Goal: Task Accomplishment & Management: Use online tool/utility

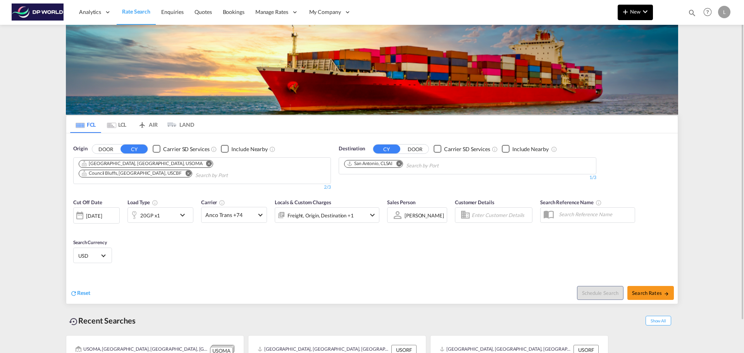
click at [632, 14] on span "New" at bounding box center [635, 12] width 29 height 6
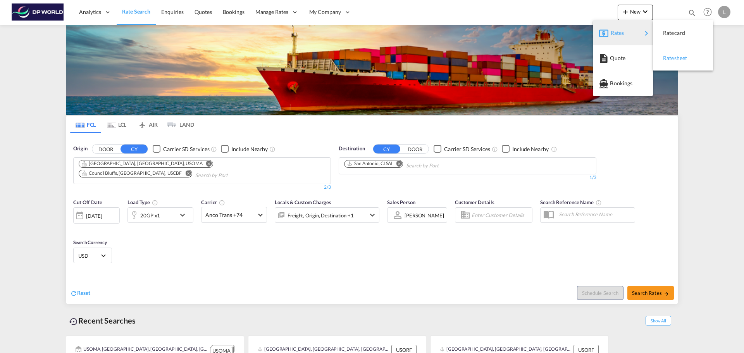
click at [661, 56] on div "Ratesheet" at bounding box center [683, 57] width 48 height 19
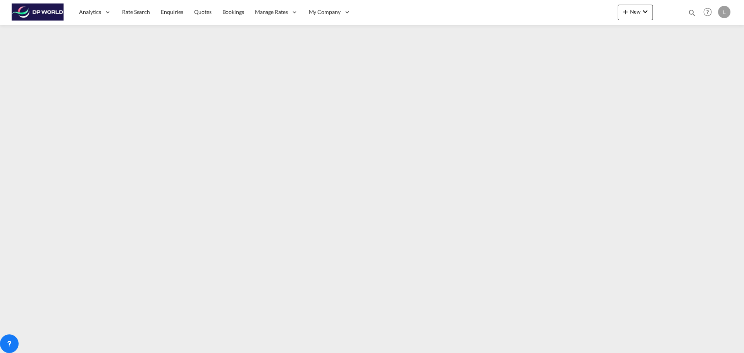
click at [640, 1] on div "New Bookings Quotes Enquiries Help Resources Product Release L My Profile Logout" at bounding box center [675, 12] width 115 height 24
click at [637, 9] on span "New" at bounding box center [635, 12] width 29 height 6
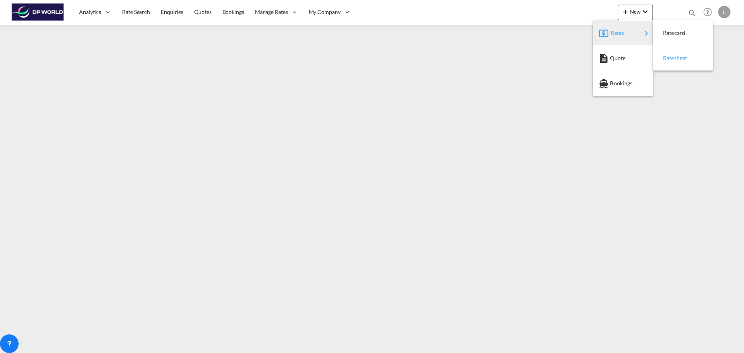
click at [666, 59] on span "Ratesheet" at bounding box center [667, 57] width 9 height 15
